Goal: Find specific page/section: Find specific page/section

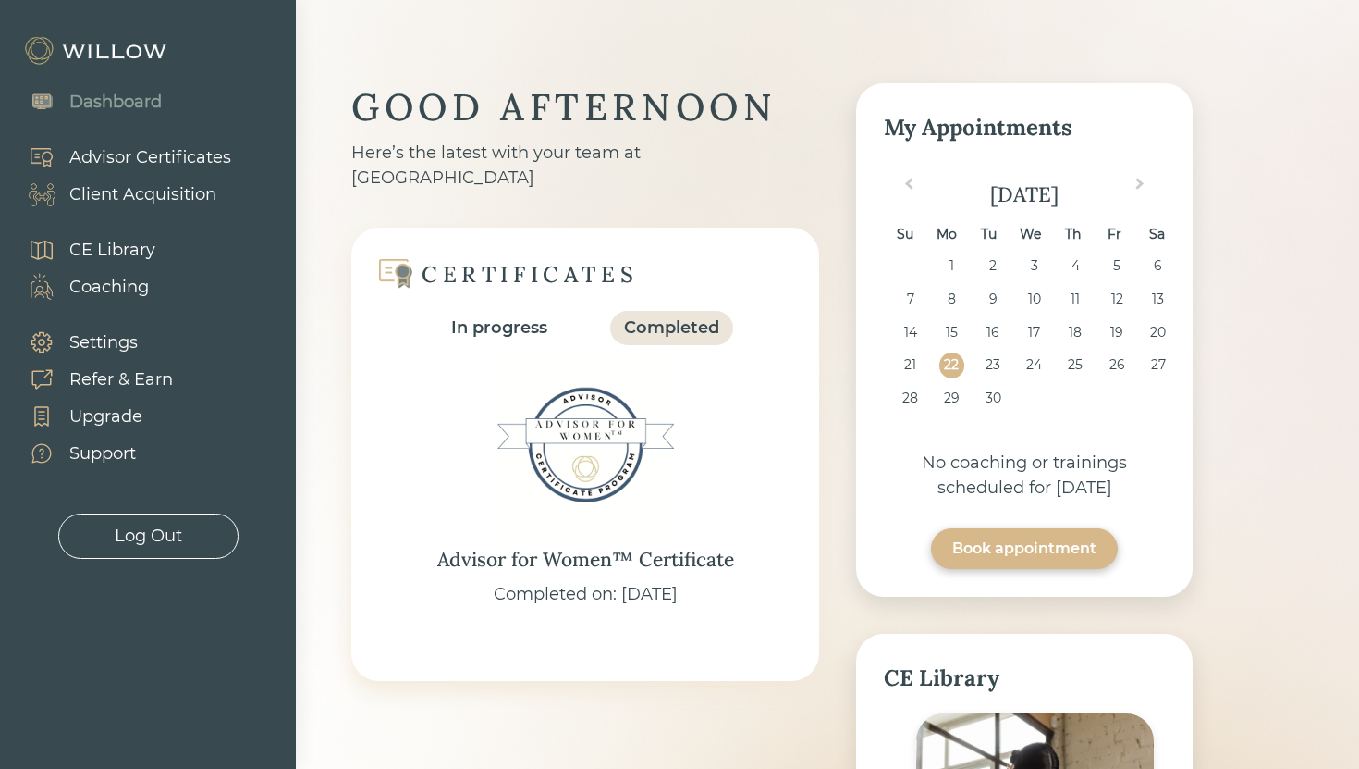
click at [158, 196] on div "Client Acquisition" at bounding box center [142, 194] width 147 height 25
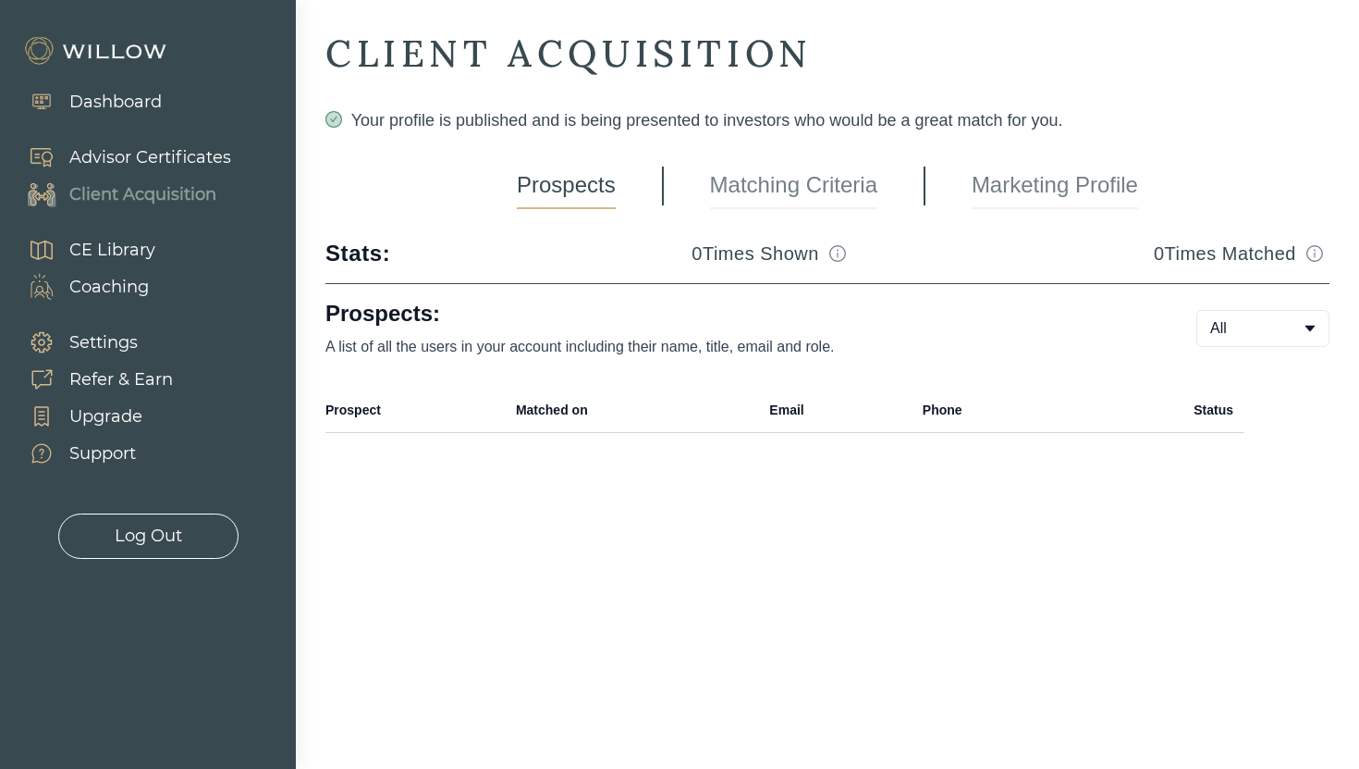
click at [999, 187] on link "Marketing Profile" at bounding box center [1055, 186] width 166 height 46
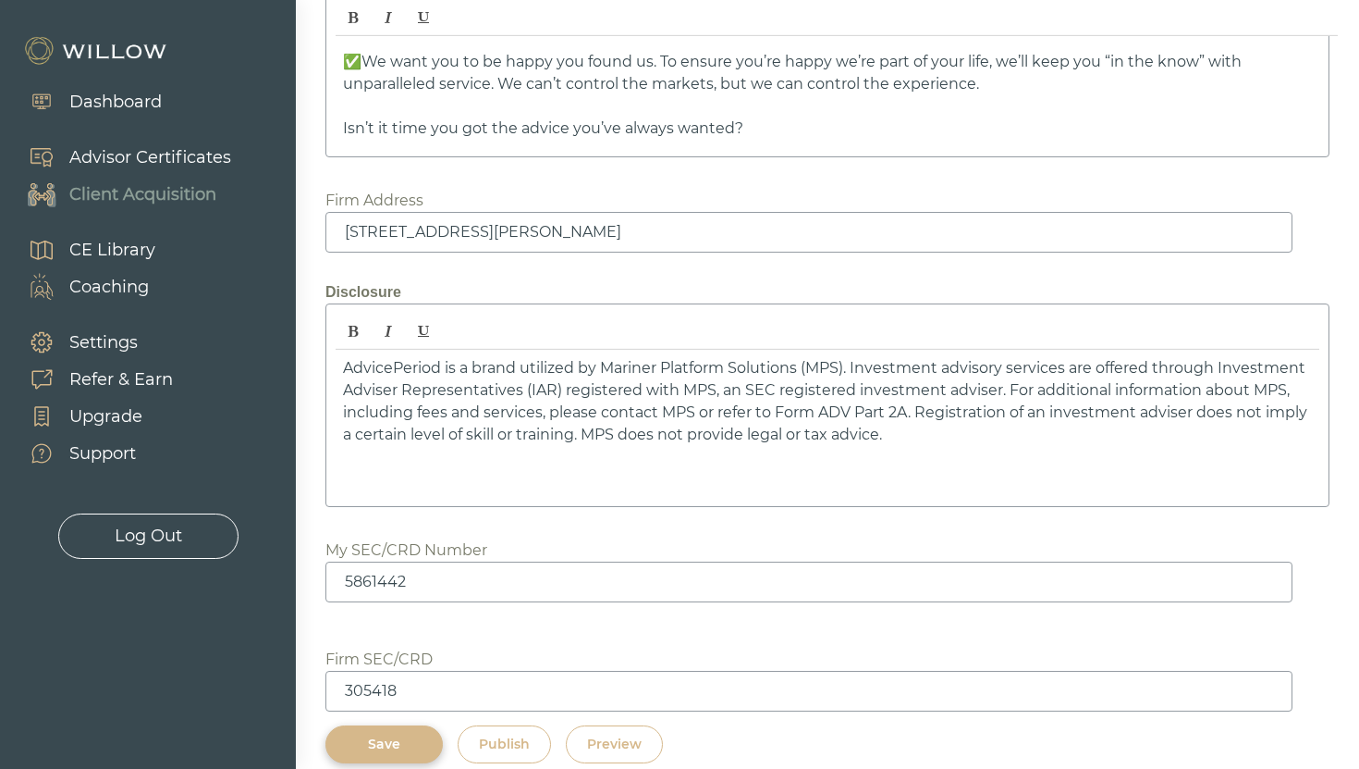
scroll to position [2936, 0]
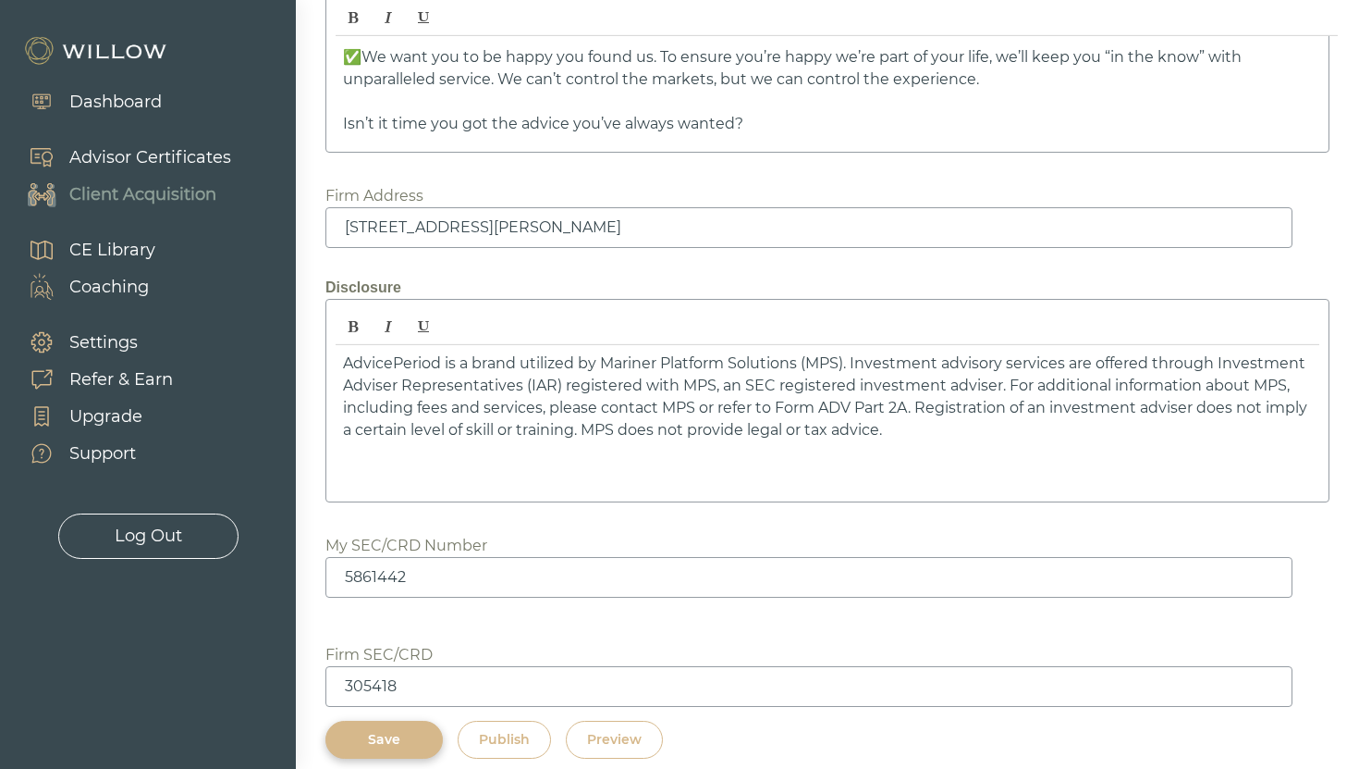
click at [631, 730] on div "Preview" at bounding box center [614, 739] width 55 height 19
